Goal: Task Accomplishment & Management: Complete application form

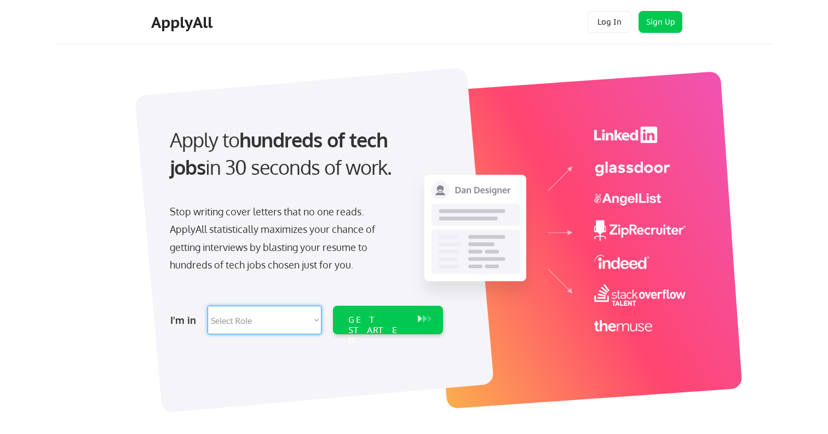
click at [276, 319] on select "Select Role Software Engineering Product Management Customer Success Sales UI/U…" at bounding box center [265, 320] width 114 height 28
select select ""engineering""
click at [208, 306] on select "Select Role Software Engineering Product Management Customer Success Sales UI/U…" at bounding box center [265, 320] width 114 height 28
select select ""engineering""
click at [383, 321] on div "GET STARTED" at bounding box center [377, 330] width 59 height 32
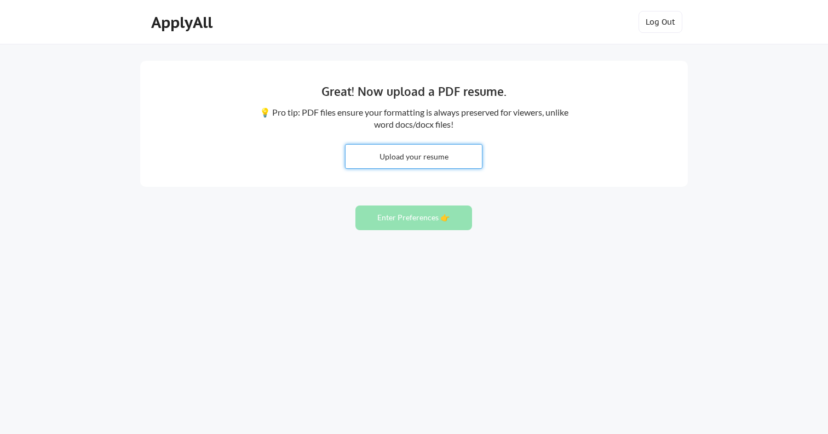
click at [427, 151] on input "file" at bounding box center [414, 157] width 136 height 24
type input "C:\fakepath\Chitti_Veer_Raju_Resume_SFDC Lead.docx"
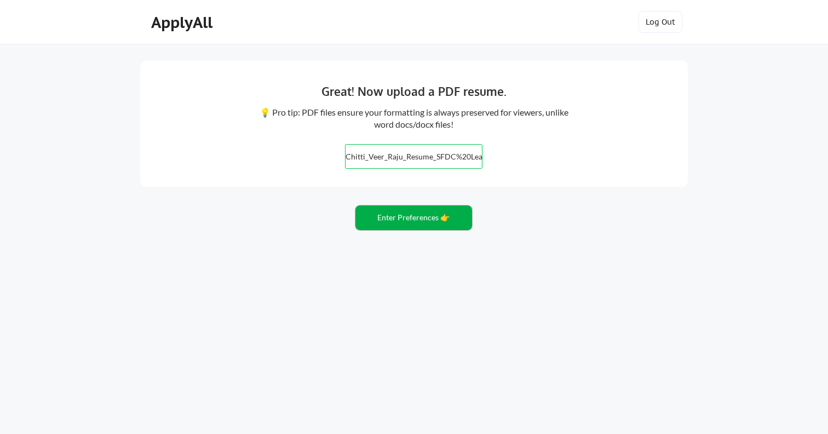
click at [456, 220] on button "Enter Preferences 👉" at bounding box center [414, 217] width 117 height 25
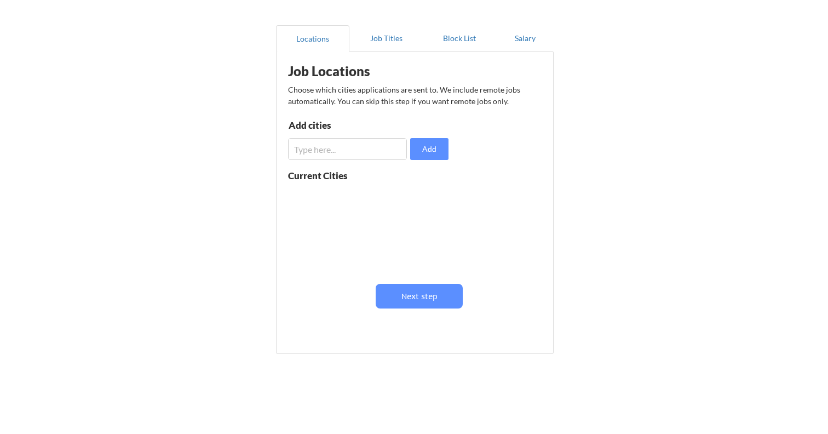
scroll to position [103, 0]
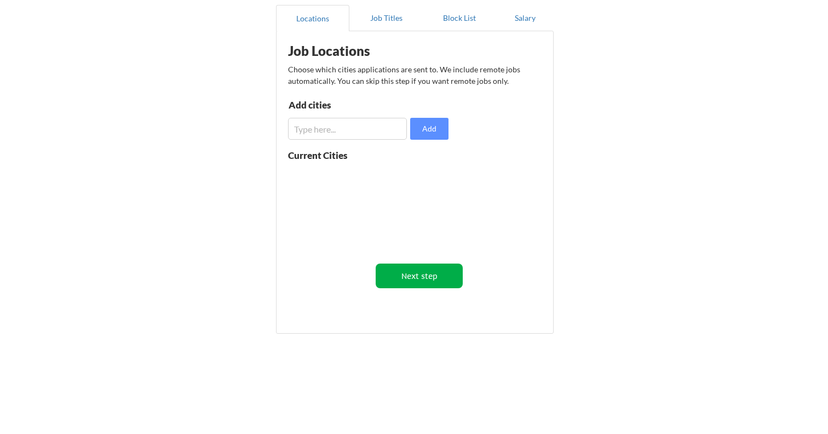
click at [400, 269] on button "Next step" at bounding box center [419, 275] width 87 height 25
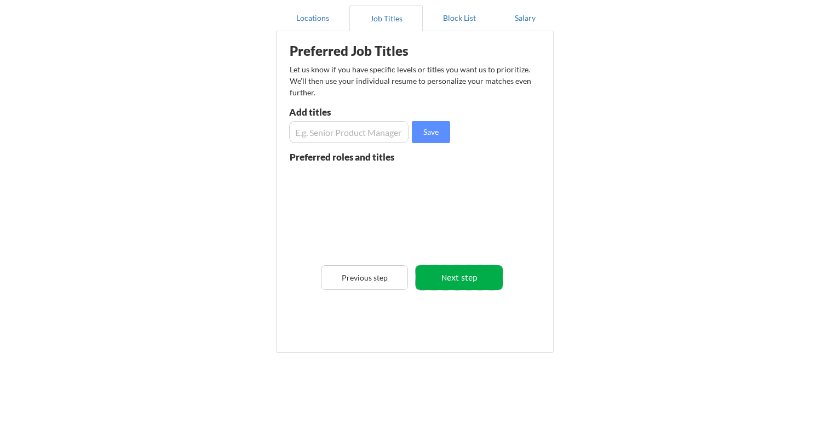
click at [441, 275] on button "Next step" at bounding box center [459, 277] width 87 height 25
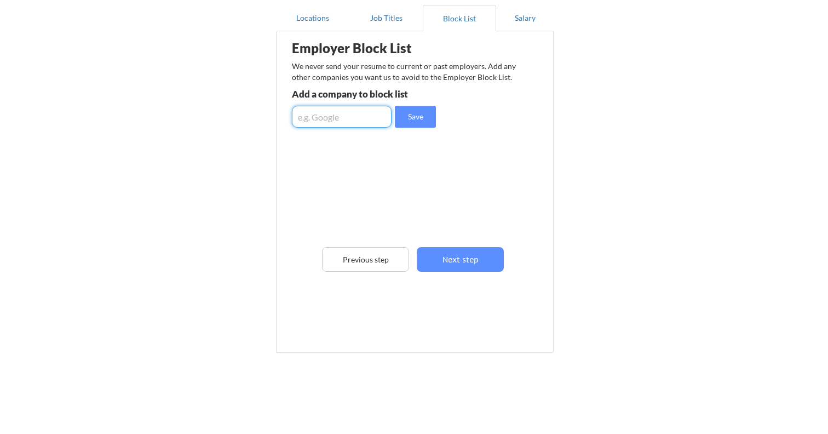
click at [325, 122] on input "input" at bounding box center [342, 117] width 100 height 22
type input "connectwise"
click at [408, 120] on button "Save" at bounding box center [415, 117] width 41 height 22
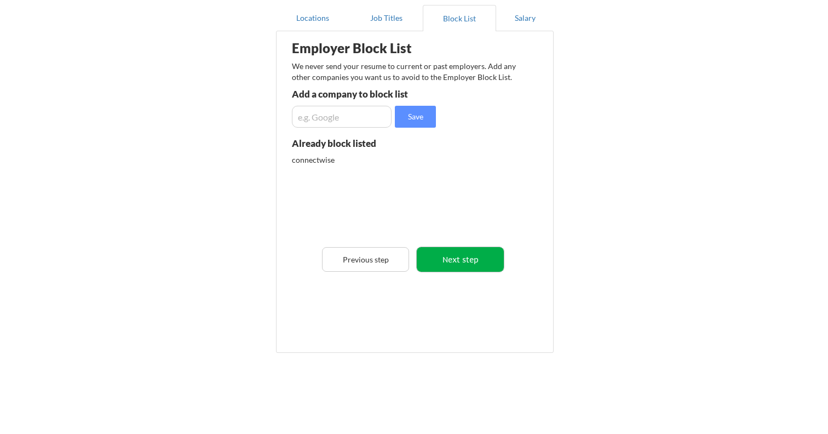
click at [468, 265] on button "Next step" at bounding box center [460, 259] width 87 height 25
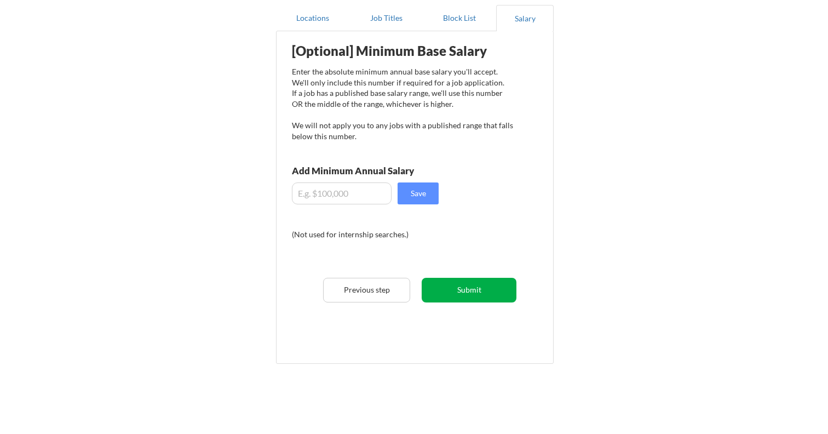
click at [466, 289] on button "Submit" at bounding box center [469, 290] width 95 height 25
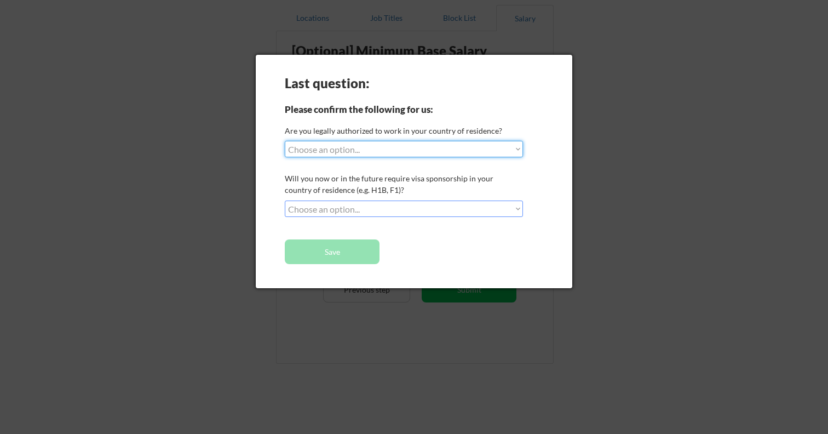
click at [324, 148] on select "Choose an option... Yes, I am a US Citizen Yes, I am a Canadian Citizen Yes, I …" at bounding box center [404, 149] width 238 height 16
select select ""yes__i_am_a_us_green_card_holder""
click at [285, 141] on select "Choose an option... Yes, I am a US Citizen Yes, I am a Canadian Citizen Yes, I …" at bounding box center [404, 149] width 238 height 16
click at [392, 203] on select "Choose an option... No, I will not need sponsorship Yes, I will need sponsorship" at bounding box center [404, 209] width 238 height 16
select select ""no__i_will_not_need_sponsorship""
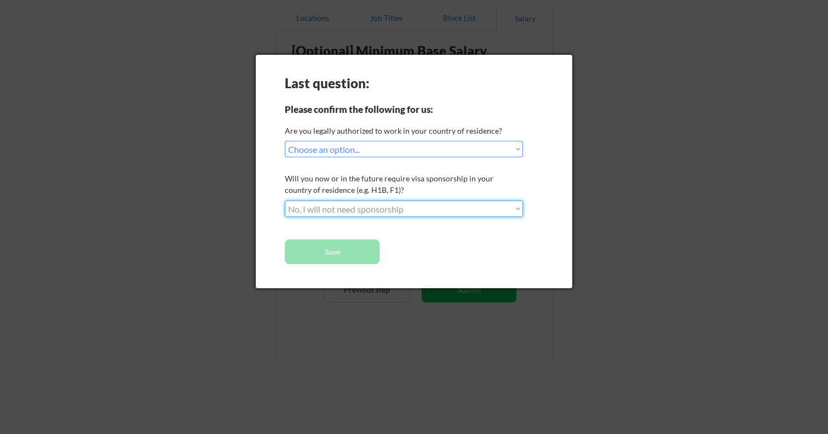
click at [285, 201] on select "Choose an option... No, I will not need sponsorship Yes, I will need sponsorship" at bounding box center [404, 209] width 238 height 16
click at [366, 251] on button "Save" at bounding box center [332, 251] width 95 height 25
